Goal: Find contact information: Find contact information

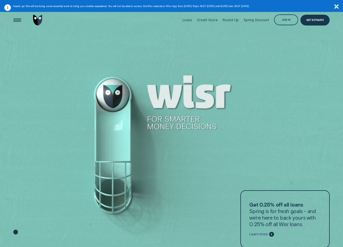
click at [17, 23] on div "Open Menu" at bounding box center [17, 20] width 15 height 15
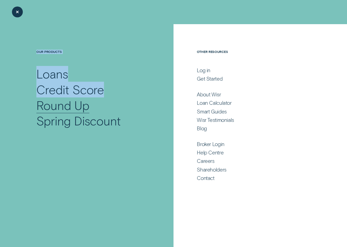
drag, startPoint x: 38, startPoint y: 100, endPoint x: 34, endPoint y: 82, distance: 18.6
click at [36, 95] on div "Our Products Loans Credit Score Round Up Spring Discount" at bounding box center [92, 89] width 163 height 79
click at [47, 71] on div "Loans" at bounding box center [52, 74] width 32 height 16
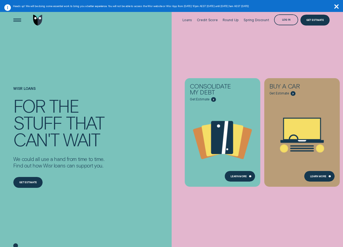
click at [338, 6] on icon "button" at bounding box center [337, 6] width 4 height 4
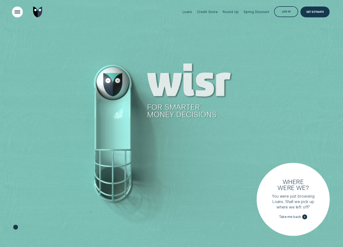
click at [19, 17] on div "Open Menu" at bounding box center [17, 11] width 15 height 15
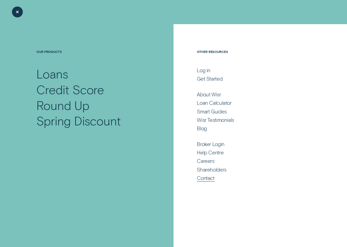
click at [208, 177] on div "Contact" at bounding box center [205, 178] width 17 height 7
